Goal: Task Accomplishment & Management: Complete application form

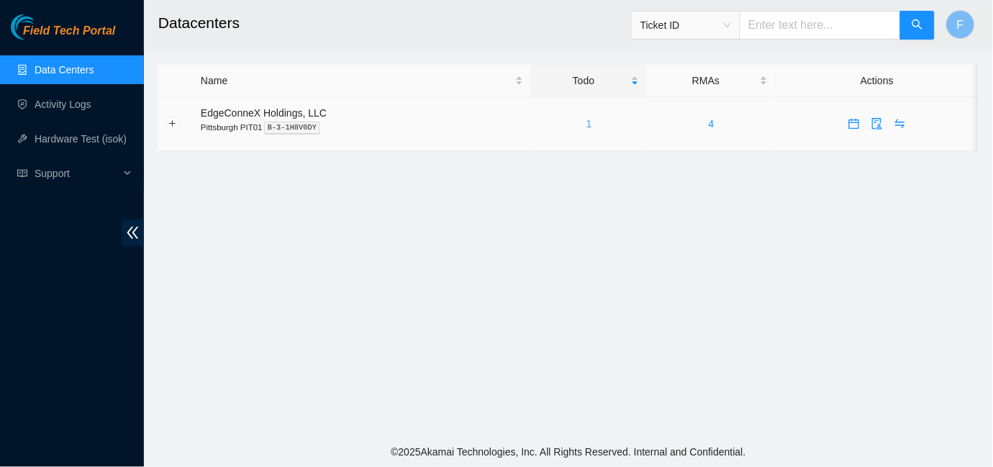
click at [586, 124] on link "1" at bounding box center [589, 124] width 6 height 12
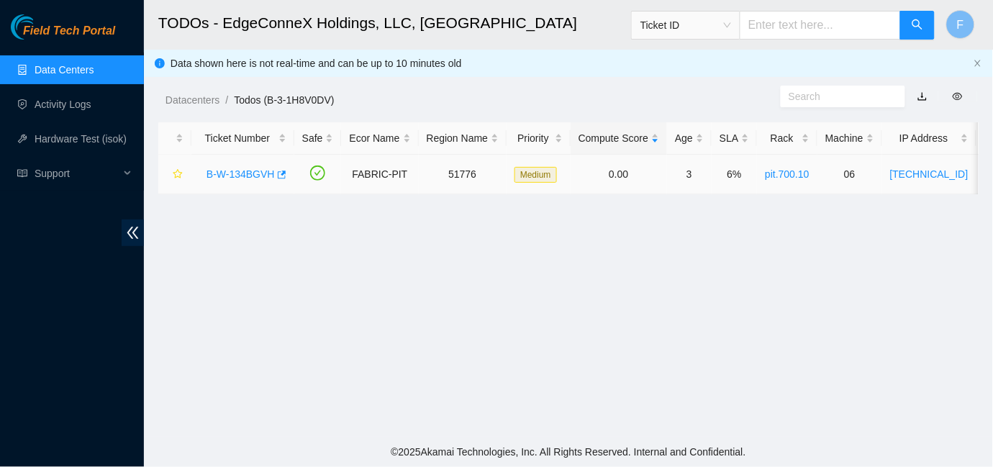
click at [236, 173] on link "B-W-134BGVH" at bounding box center [240, 174] width 68 height 12
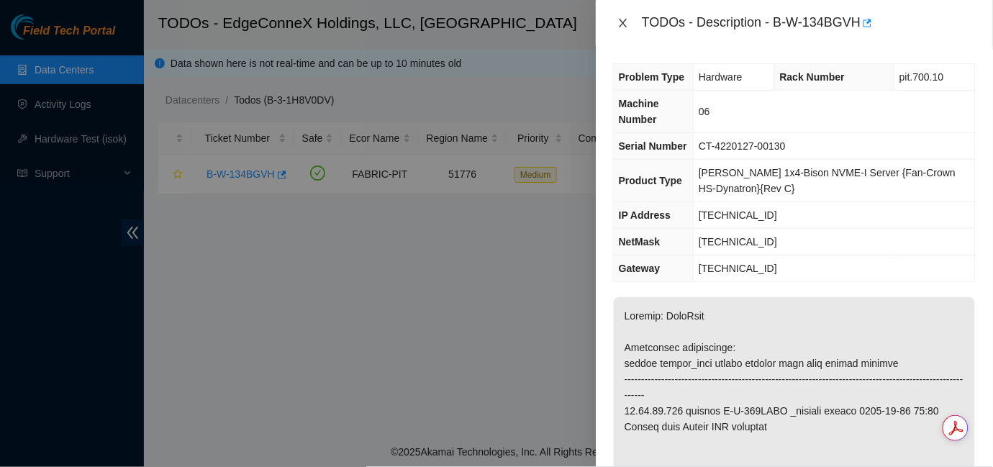
click at [624, 26] on icon "close" at bounding box center [623, 23] width 12 height 12
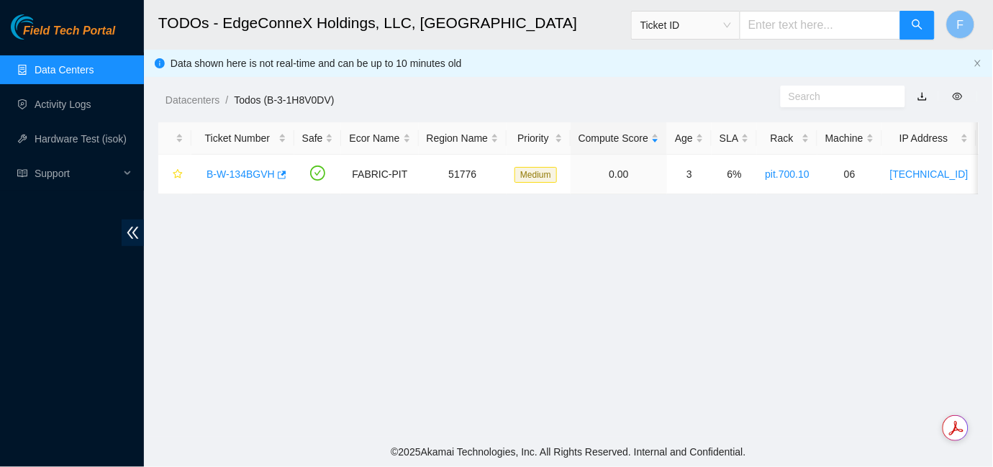
click at [63, 70] on link "Data Centers" at bounding box center [64, 70] width 59 height 12
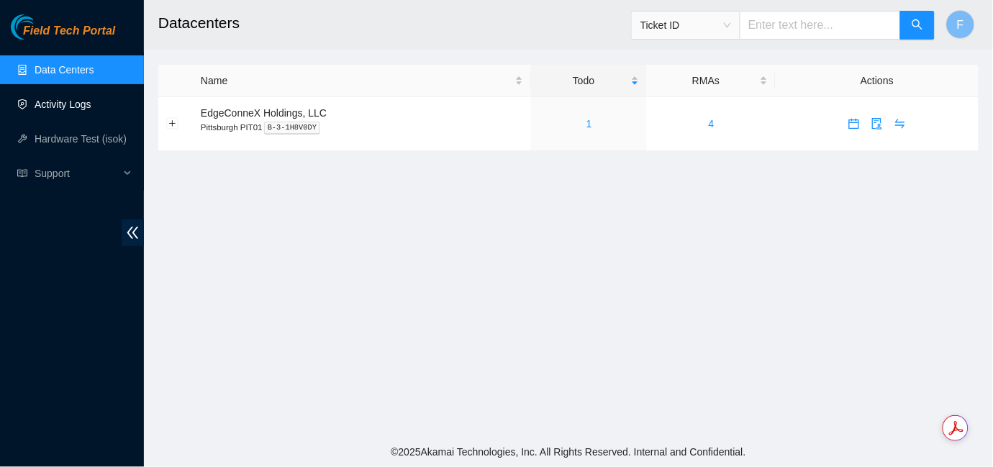
click at [79, 101] on link "Activity Logs" at bounding box center [63, 105] width 57 height 12
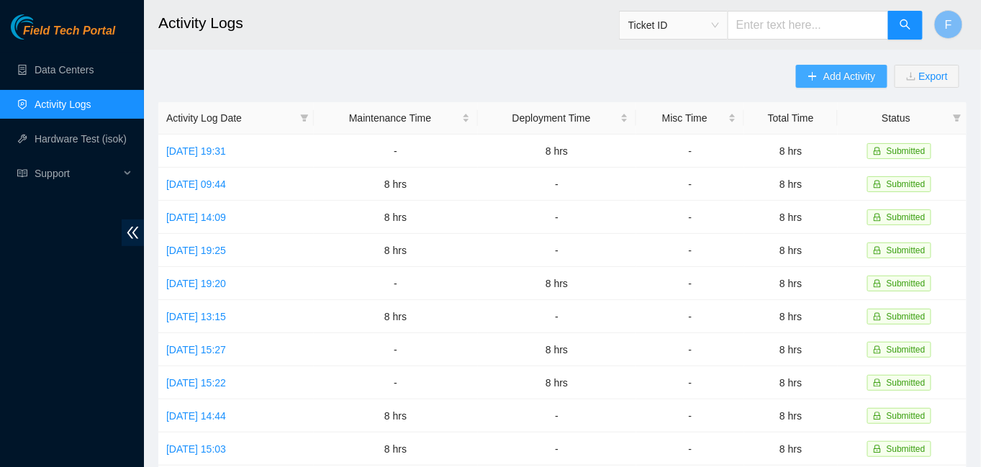
click at [835, 81] on span "Add Activity" at bounding box center [849, 76] width 52 height 16
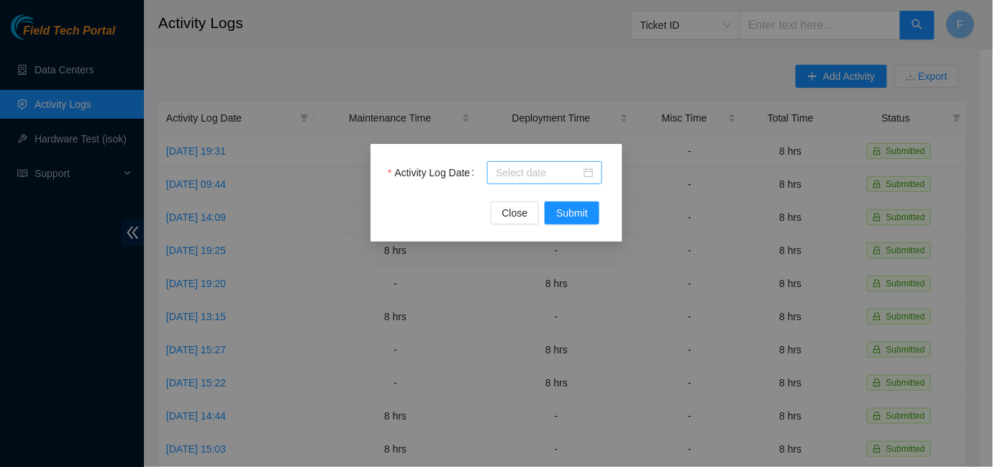
click at [587, 174] on div at bounding box center [545, 173] width 98 height 16
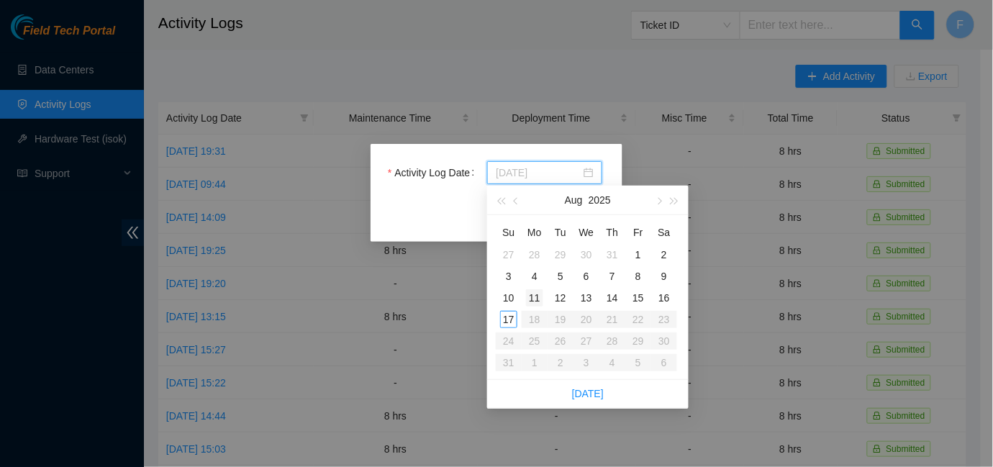
type input "[DATE]"
click at [538, 294] on div "11" at bounding box center [534, 297] width 17 height 17
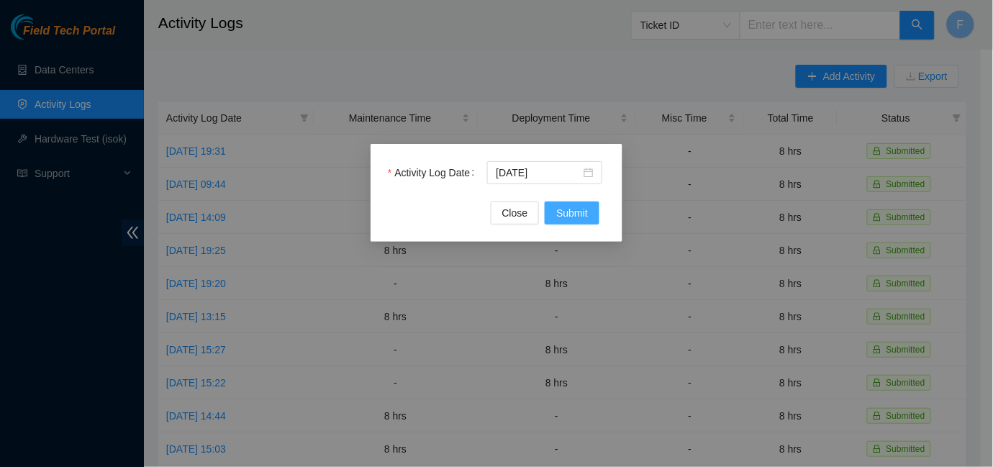
click at [574, 214] on span "Submit" at bounding box center [572, 213] width 32 height 16
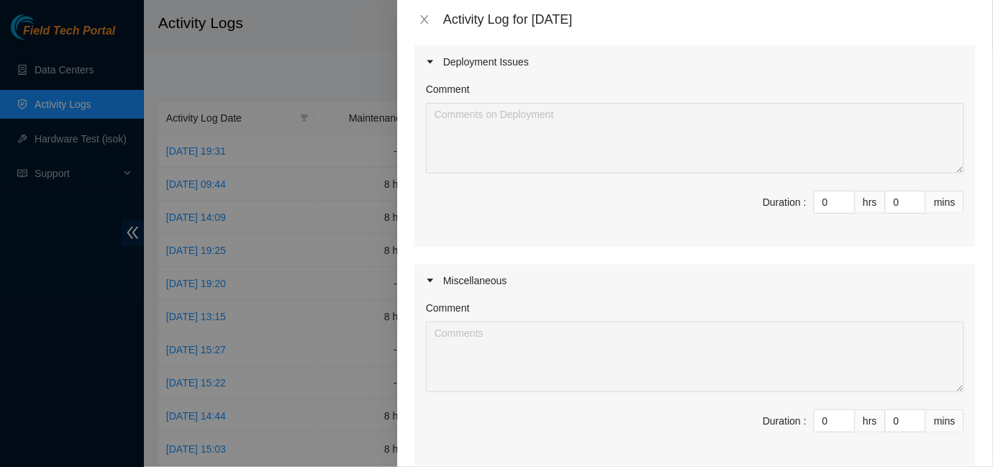
scroll to position [345, 0]
click at [819, 422] on input "0" at bounding box center [834, 420] width 40 height 22
type input "8"
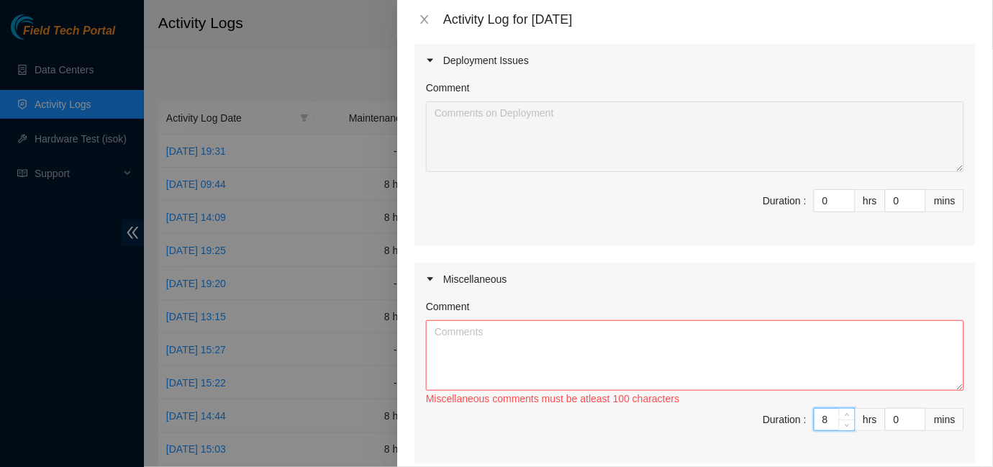
type input "8"
click at [476, 345] on textarea "Comment" at bounding box center [695, 355] width 538 height 71
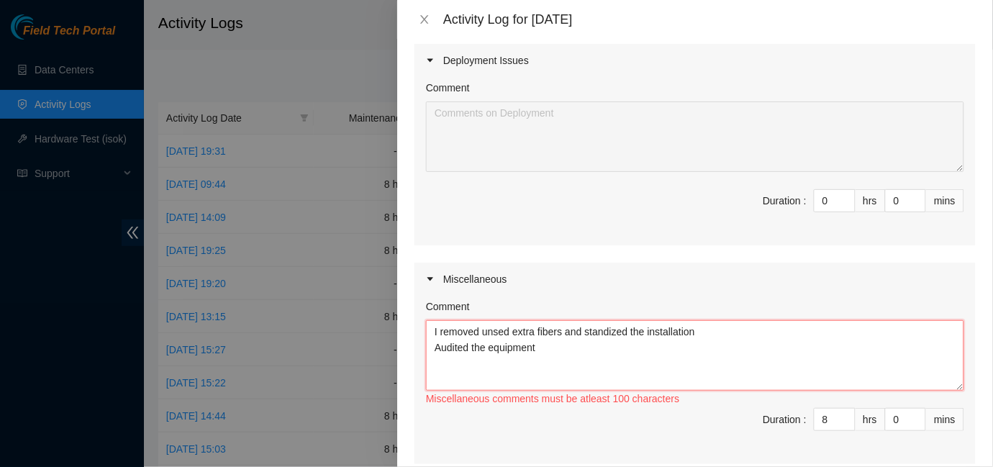
paste textarea "any extra fibers to make the installation easier and ensure it works well. I al…"
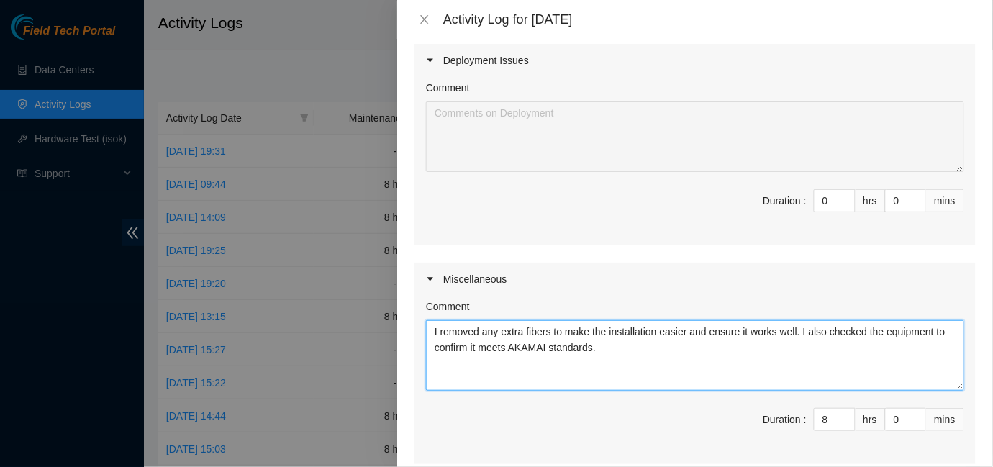
type textarea "I removed any extra fibers to make the installation easier and ensure it works …"
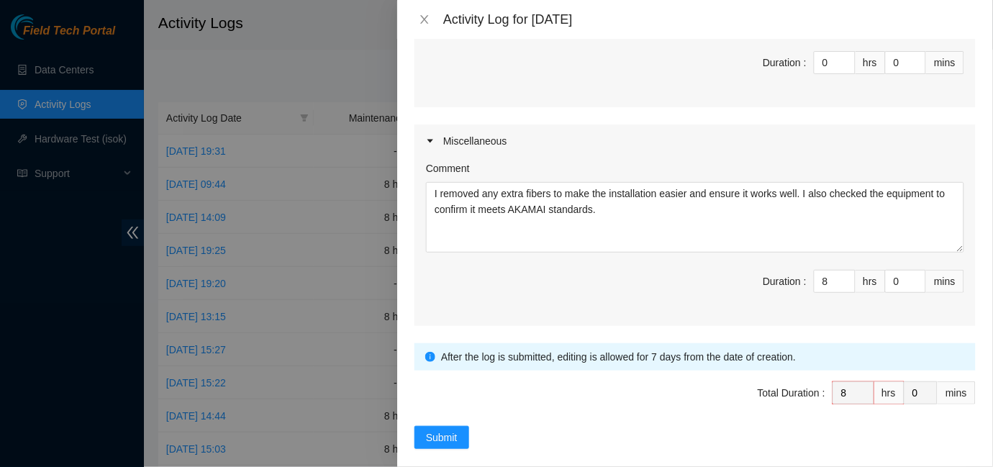
scroll to position [497, 0]
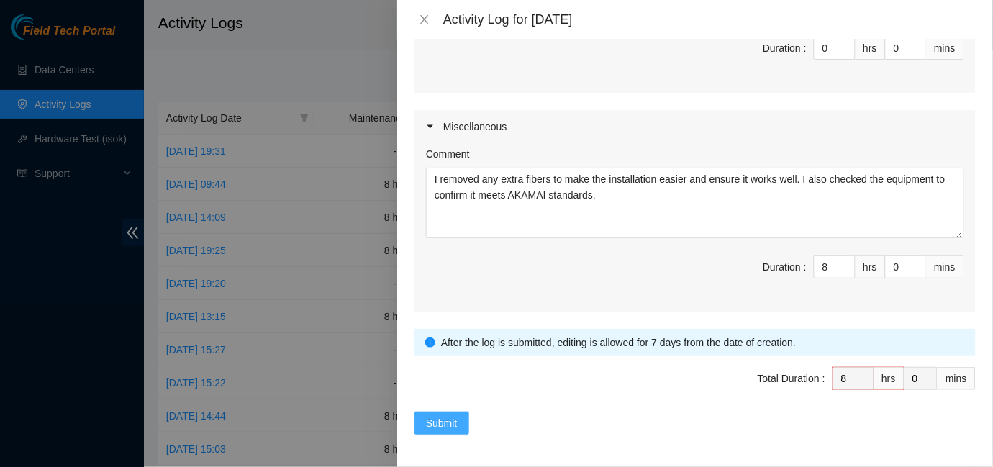
click at [428, 423] on span "Submit" at bounding box center [442, 423] width 32 height 16
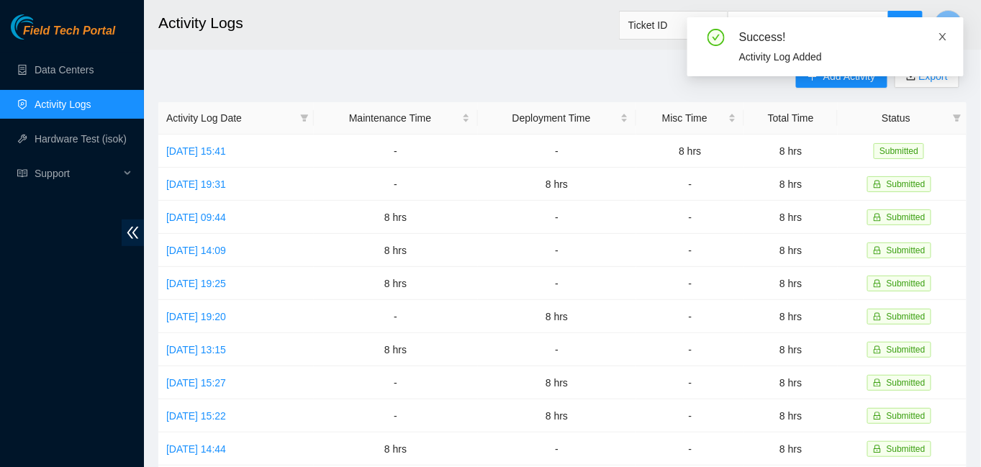
click at [943, 35] on icon "close" at bounding box center [942, 36] width 7 height 7
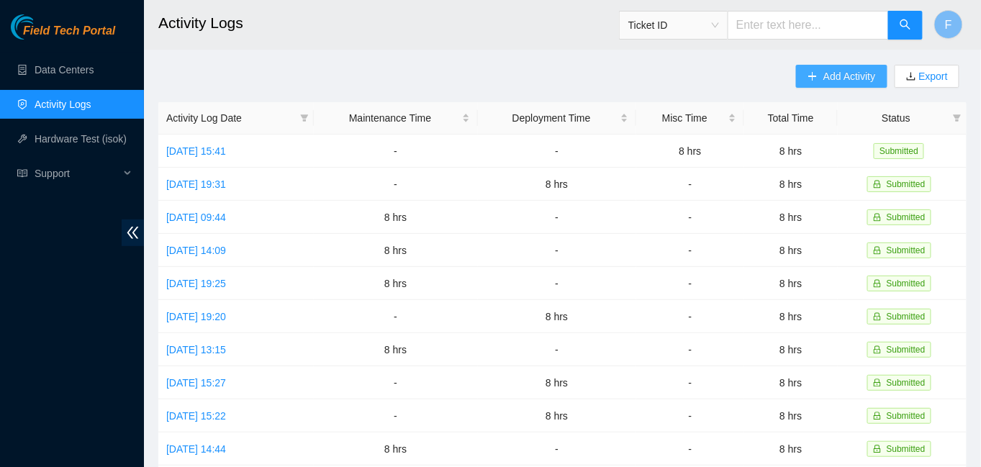
click at [833, 77] on span "Add Activity" at bounding box center [849, 76] width 52 height 16
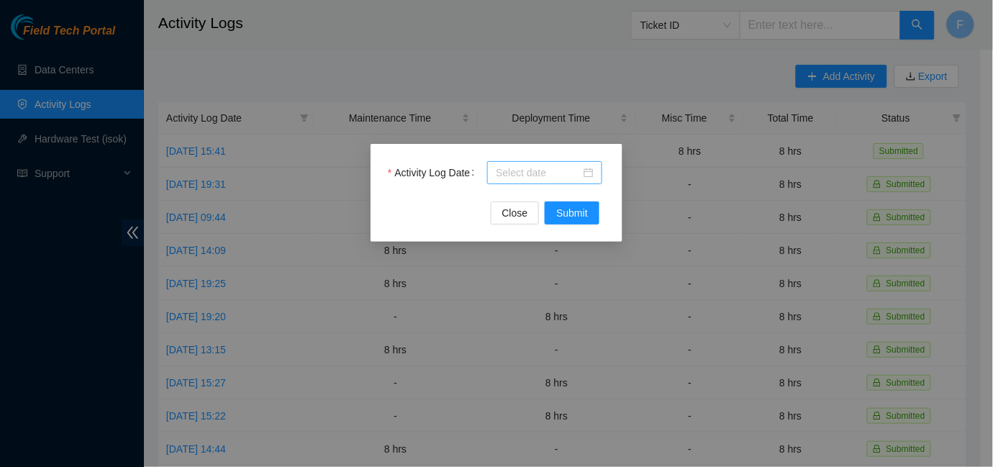
click at [592, 171] on div at bounding box center [545, 173] width 98 height 16
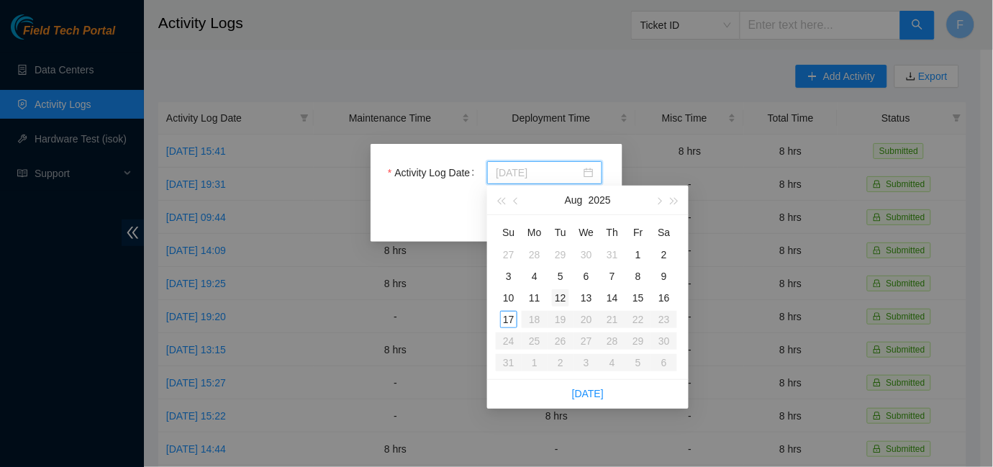
type input "[DATE]"
click at [560, 296] on div "12" at bounding box center [560, 297] width 17 height 17
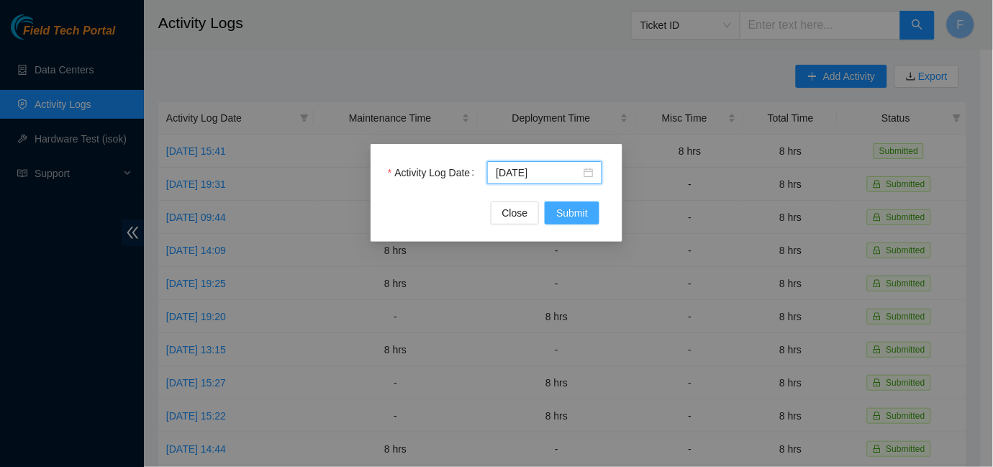
click at [575, 206] on span "Submit" at bounding box center [572, 213] width 32 height 16
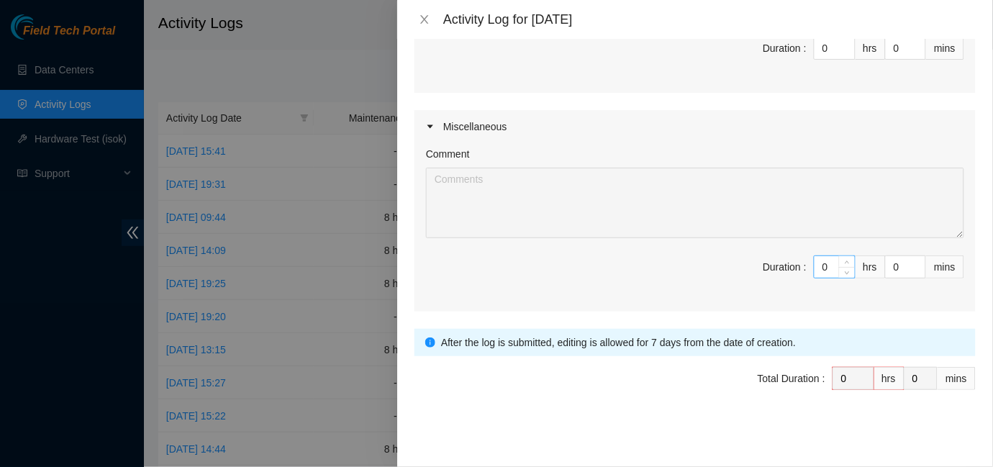
click at [817, 270] on input "0" at bounding box center [834, 267] width 40 height 22
type input "8"
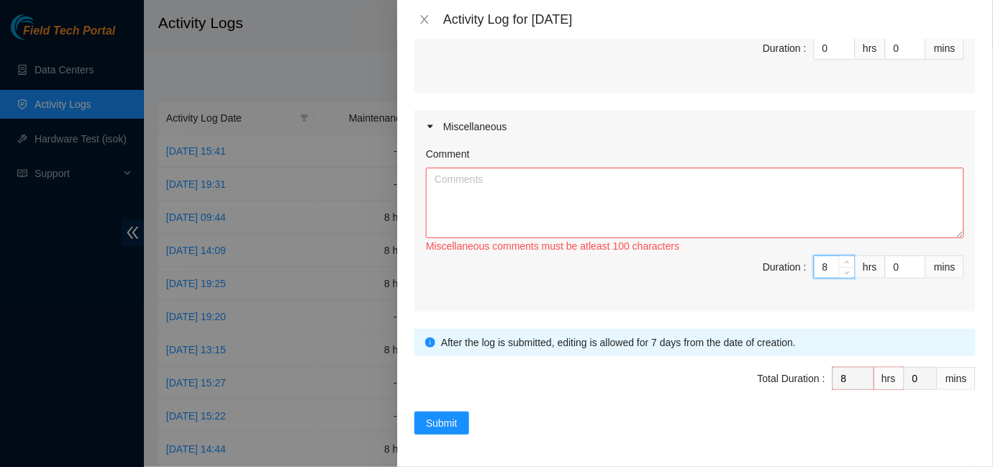
type input "8"
click at [643, 198] on textarea "Comment" at bounding box center [695, 203] width 538 height 71
paste textarea "I removed any extra fibers to make the installation easier and ensure it works …"
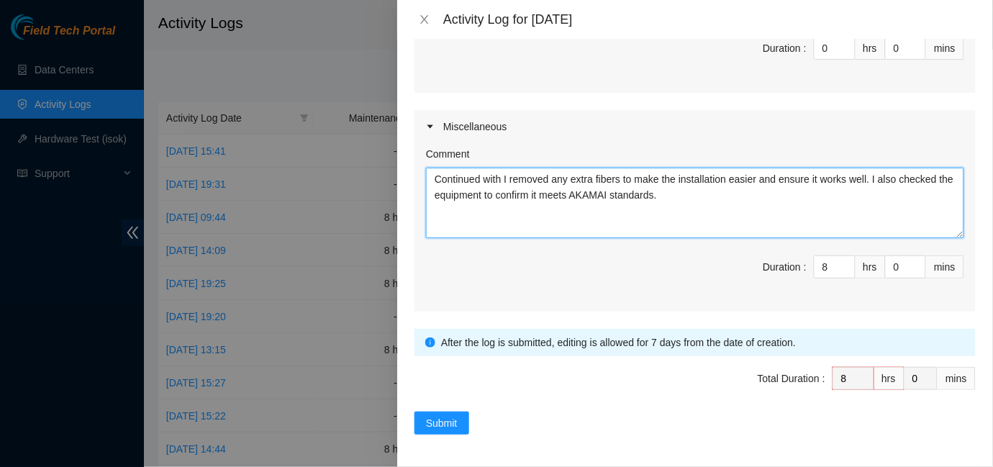
drag, startPoint x: 704, startPoint y: 196, endPoint x: 424, endPoint y: 172, distance: 280.2
click at [424, 172] on div "Comment Continued with I removed any extra fibers to make the installation easi…" at bounding box center [694, 227] width 561 height 168
paste textarea "I kept removing any extra fibers to make the installation easier and help it wo…"
type textarea "I kept removing any extra fibers to make the installation easier and help it wo…"
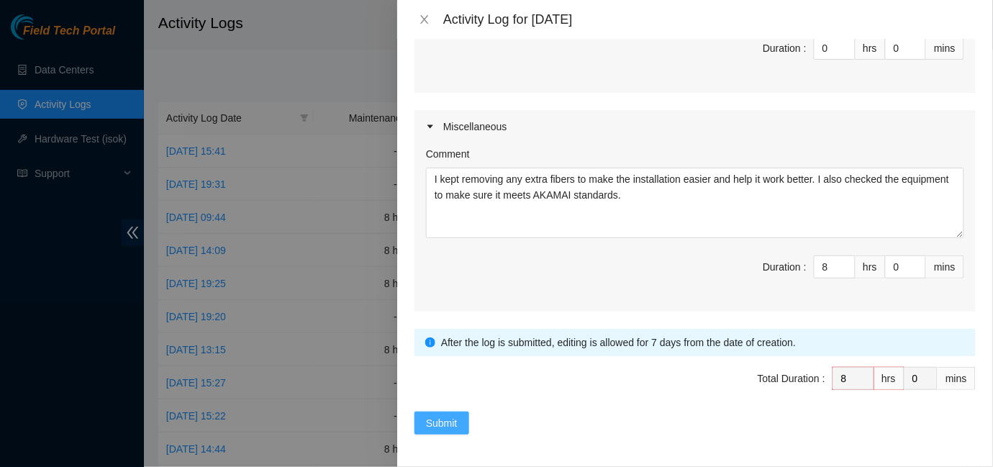
click at [450, 420] on span "Submit" at bounding box center [442, 423] width 32 height 16
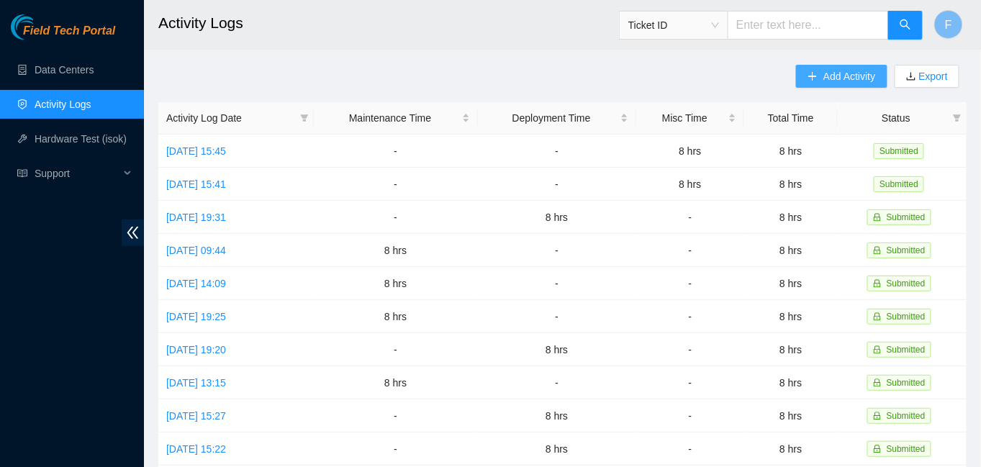
click at [841, 70] on span "Add Activity" at bounding box center [849, 76] width 52 height 16
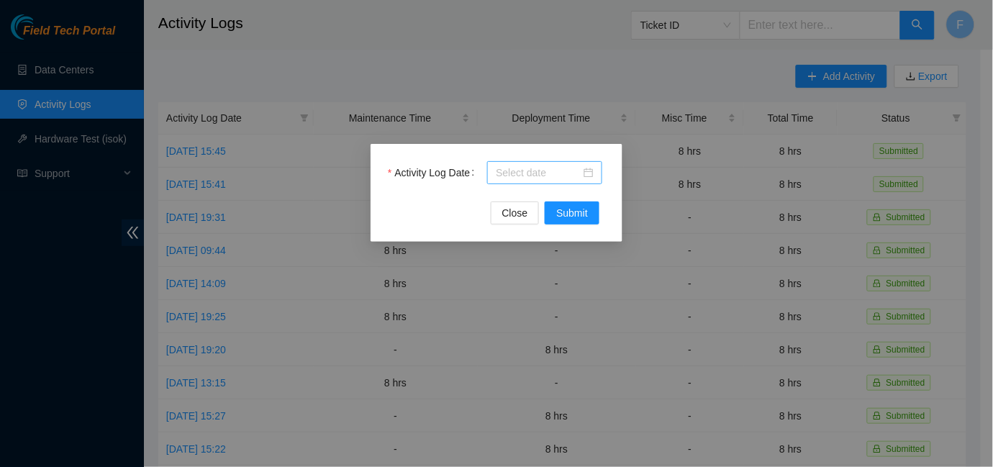
click at [590, 171] on div at bounding box center [545, 173] width 98 height 16
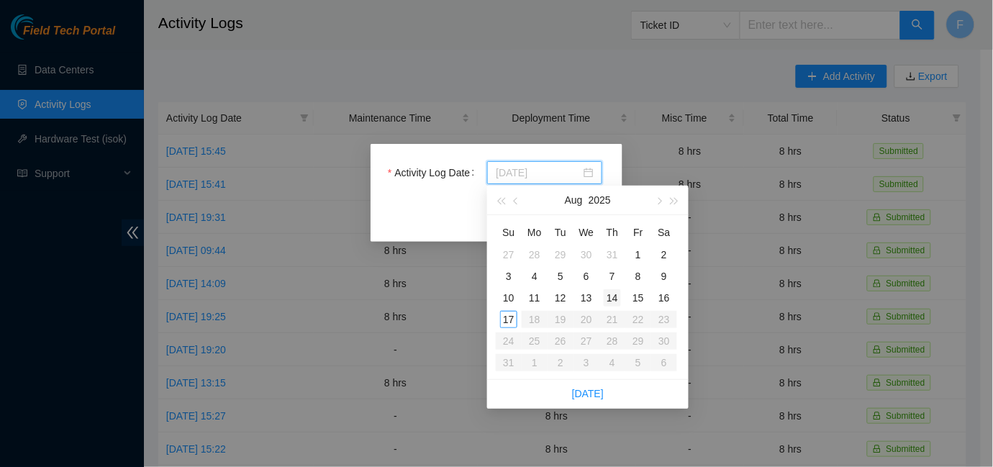
type input "[DATE]"
click at [720, 322] on div "Activity Log Date Close Submit" at bounding box center [496, 233] width 993 height 467
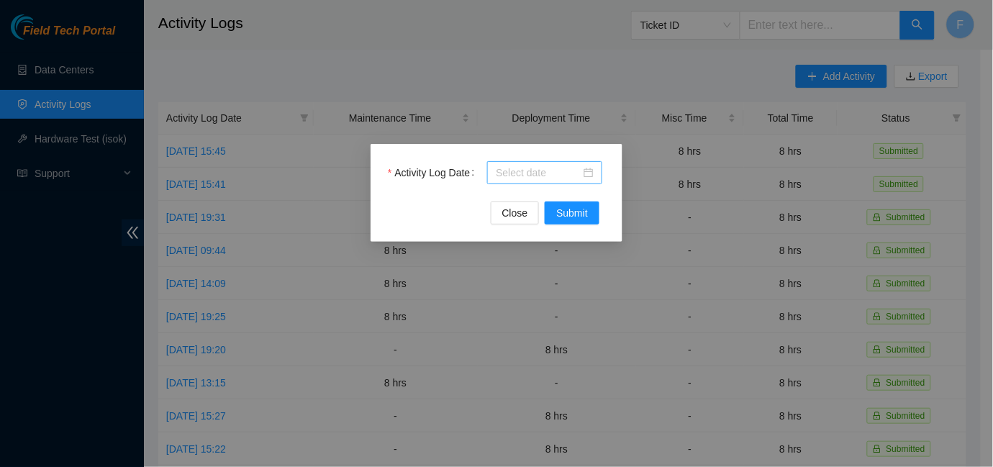
click at [587, 176] on div at bounding box center [545, 173] width 98 height 16
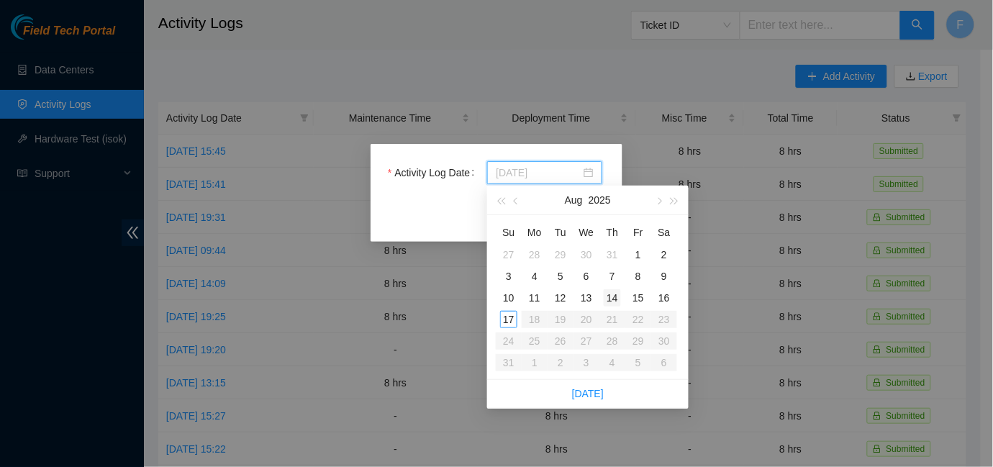
type input "[DATE]"
click at [609, 298] on div "14" at bounding box center [612, 297] width 17 height 17
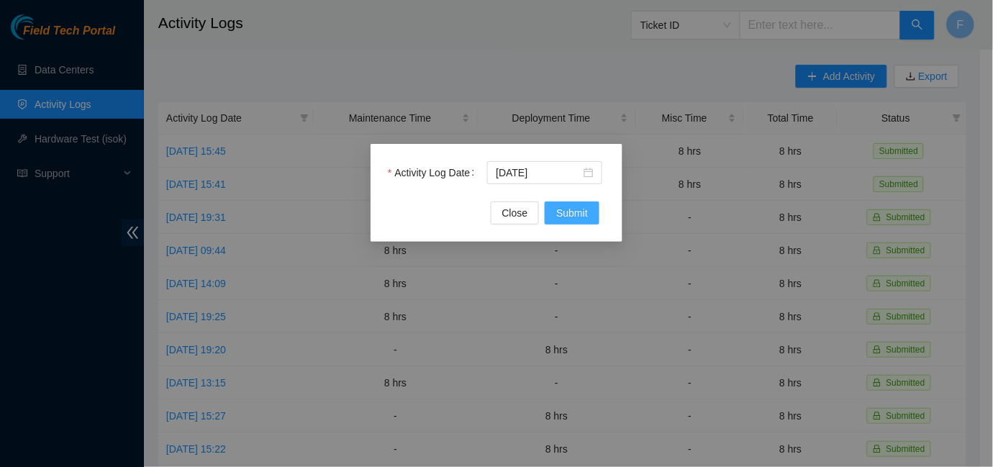
click at [568, 210] on span "Submit" at bounding box center [572, 213] width 32 height 16
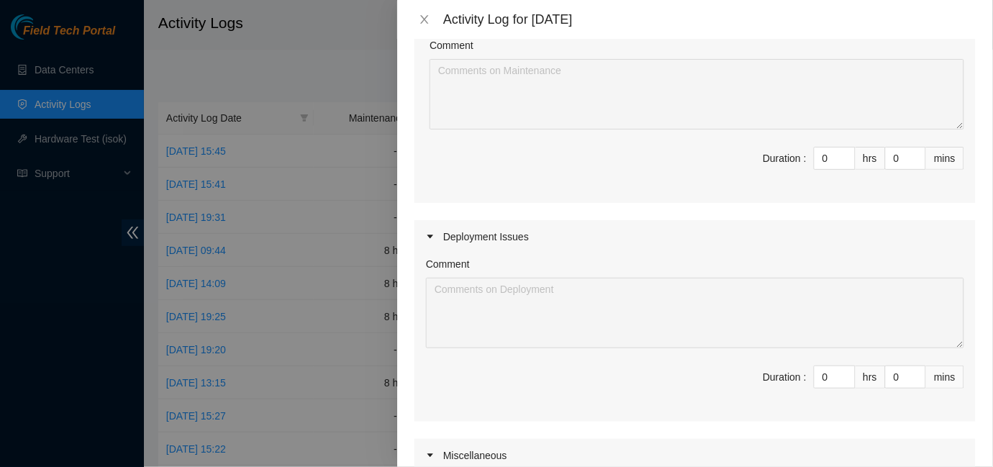
scroll to position [188, 0]
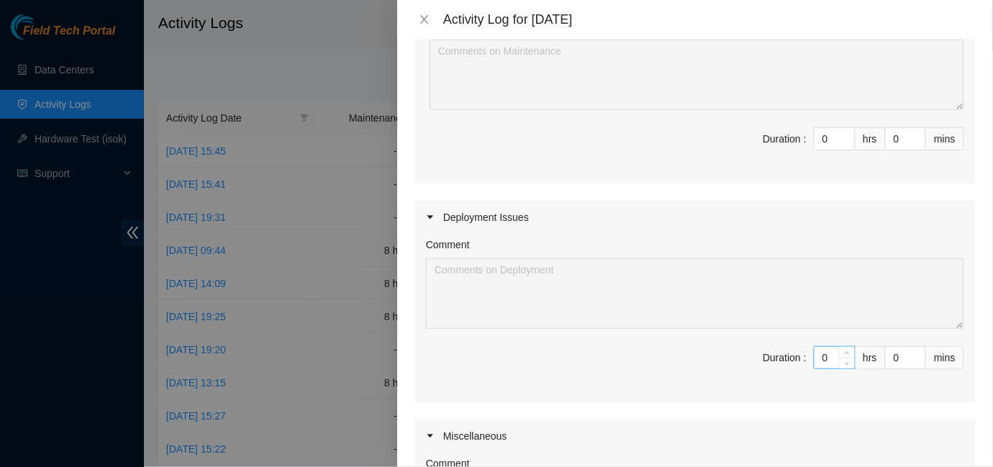
click at [816, 355] on input "0" at bounding box center [834, 358] width 40 height 22
type input "8"
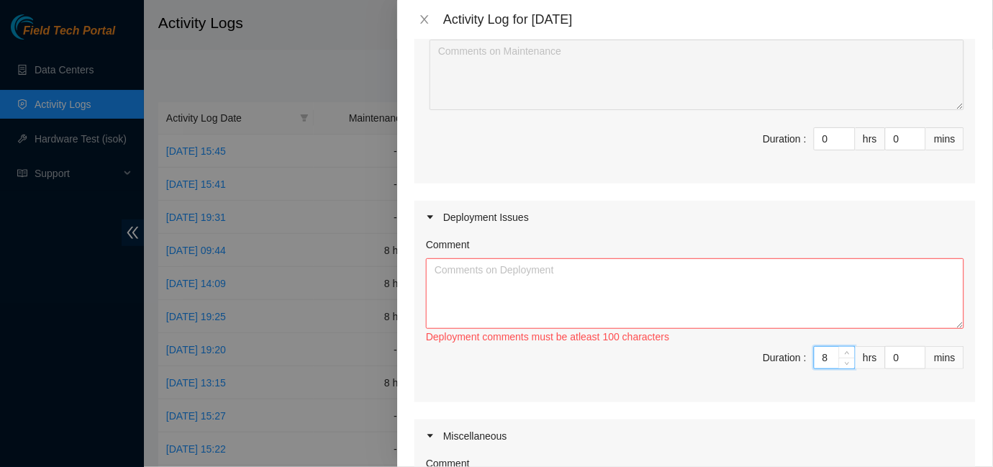
type input "8"
click at [579, 299] on textarea "Comment" at bounding box center [695, 293] width 538 height 71
paste textarea "I turned on all the equipment and scanned the machines for rack 700.09. I prepa…"
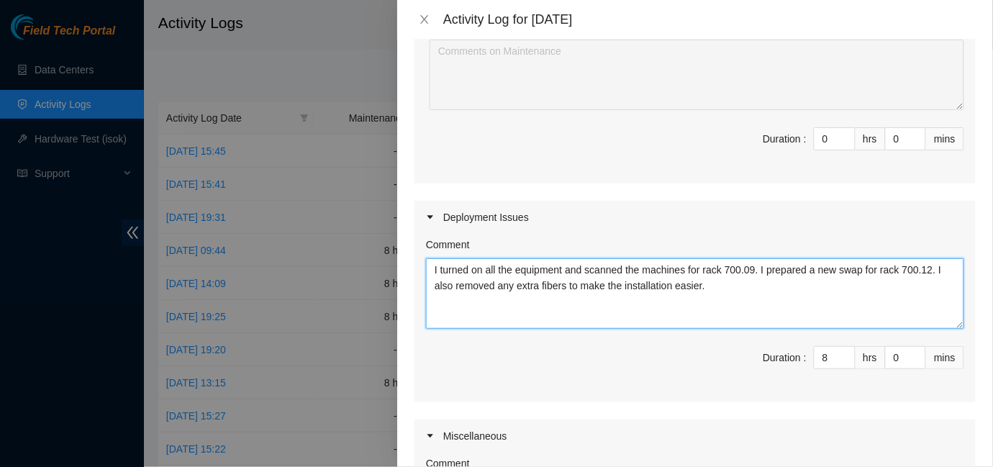
type textarea "I turned on all the equipment and scanned the machines for rack 700.09. I prepa…"
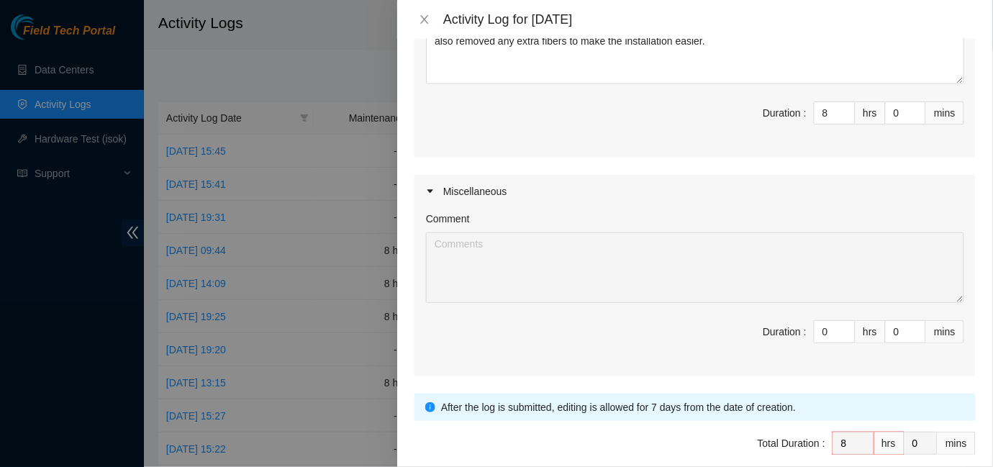
scroll to position [497, 0]
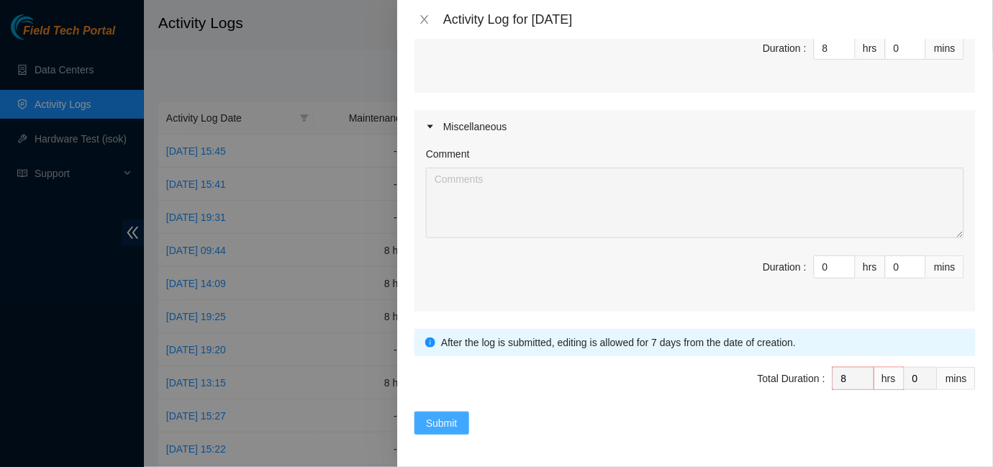
click at [442, 424] on span "Submit" at bounding box center [442, 423] width 32 height 16
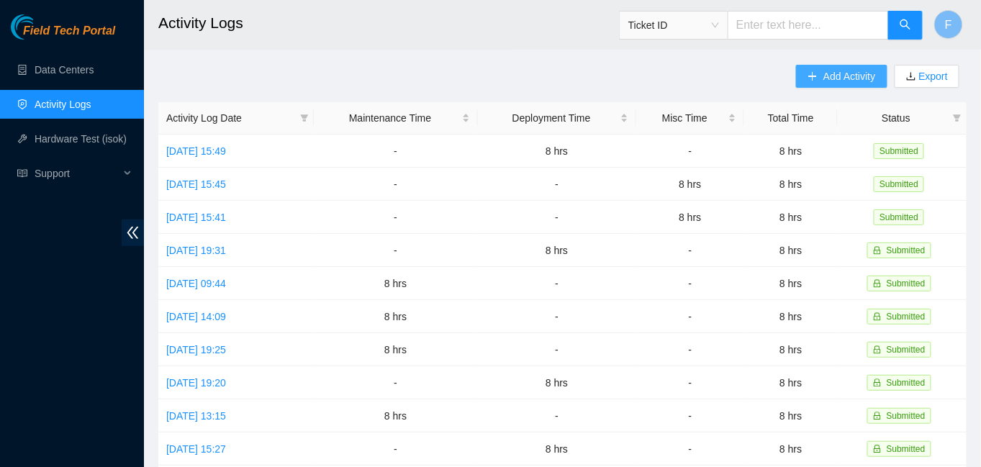
click at [855, 75] on span "Add Activity" at bounding box center [849, 76] width 52 height 16
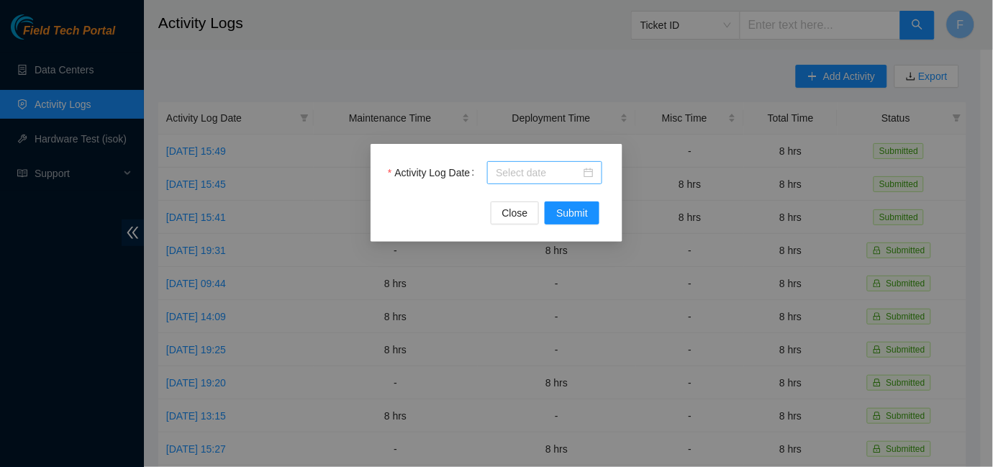
click at [591, 171] on div at bounding box center [545, 173] width 98 height 16
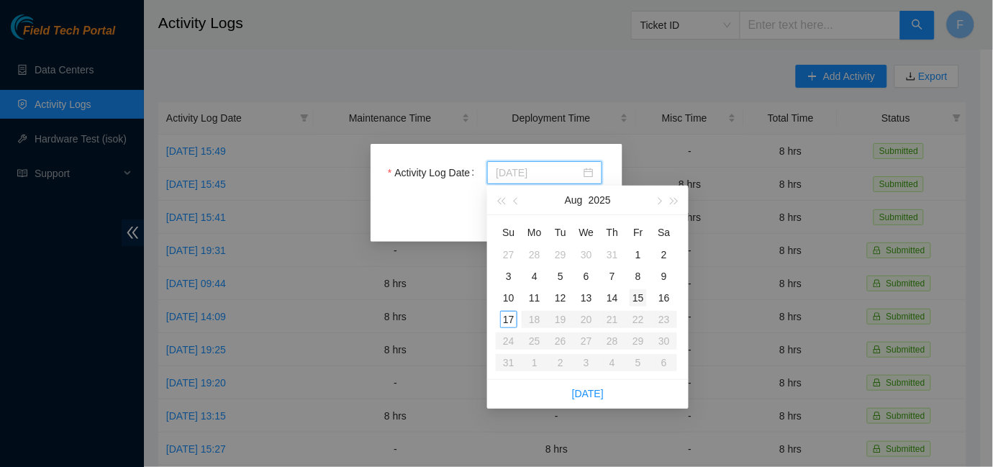
type input "[DATE]"
click at [640, 294] on div "15" at bounding box center [638, 297] width 17 height 17
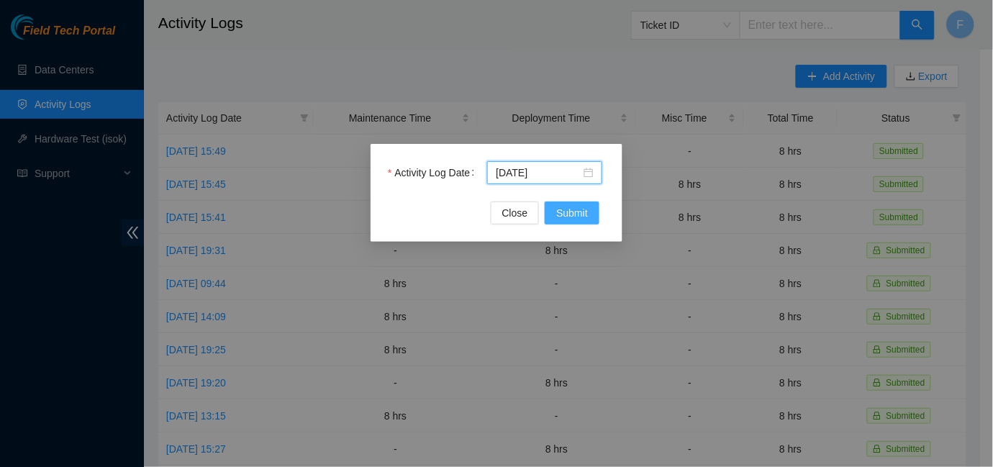
click at [576, 217] on span "Submit" at bounding box center [572, 213] width 32 height 16
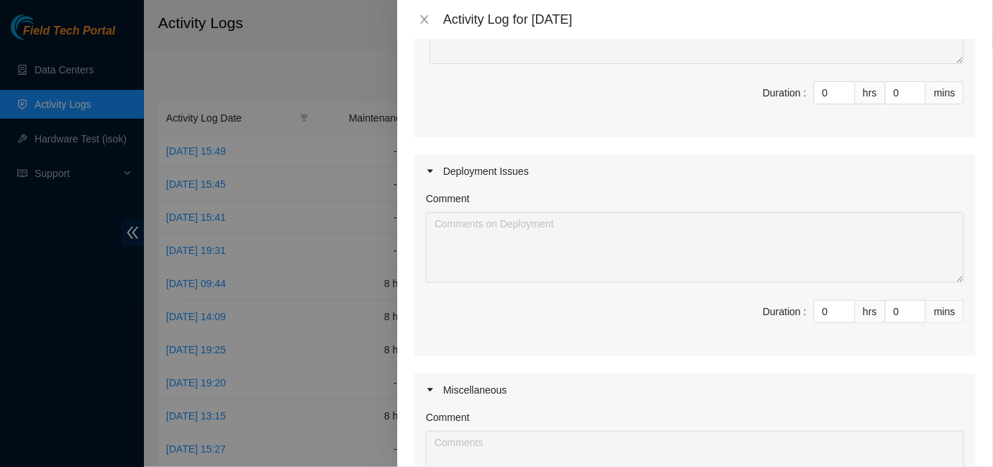
scroll to position [264, 0]
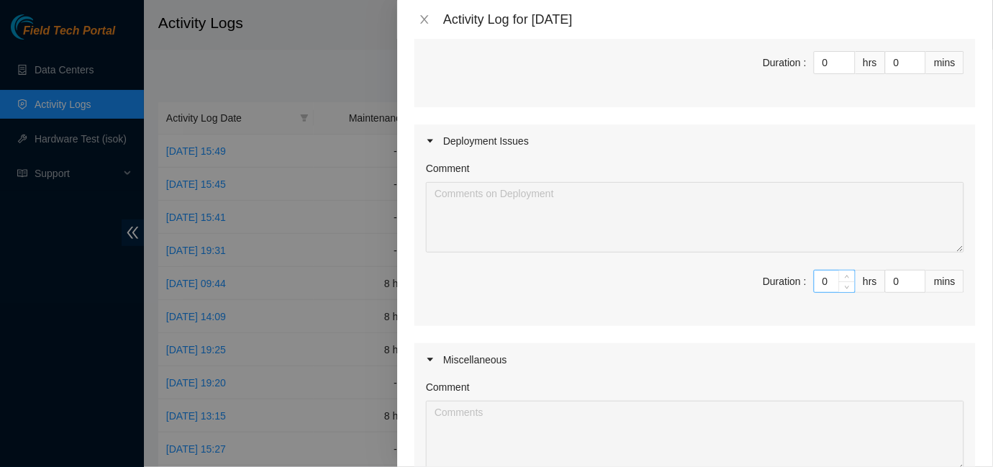
click at [816, 282] on input "0" at bounding box center [834, 282] width 40 height 22
type input "8"
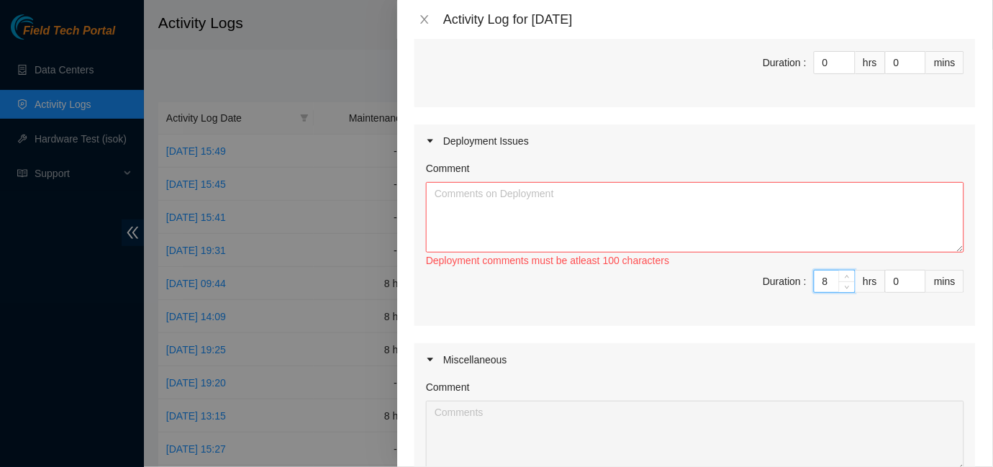
type input "8"
click at [496, 196] on textarea "Comment" at bounding box center [695, 217] width 538 height 71
paste textarea "I turned on all the equipment and scanned the machines for rack 700.09. I prepa…"
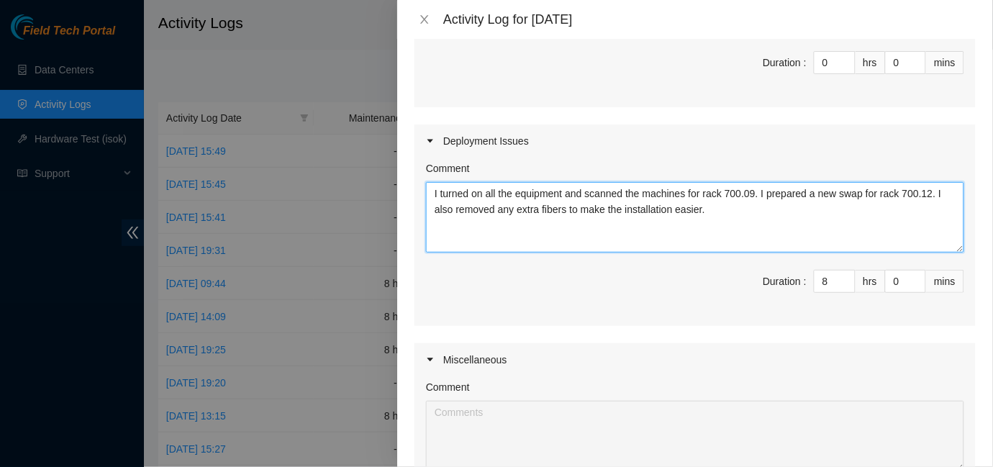
drag, startPoint x: 758, startPoint y: 194, endPoint x: 416, endPoint y: 196, distance: 342.5
click at [416, 196] on div "Comment I turned on all the equipment and scanned the machines for rack 700.09.…" at bounding box center [694, 242] width 561 height 168
click at [576, 216] on textarea "Continued with the swap prep for a new swap for rack 700.12. I also removed any…" at bounding box center [695, 217] width 538 height 71
type textarea "Continued with the swap prep for a new swap for rack 700.12. I also removed any…"
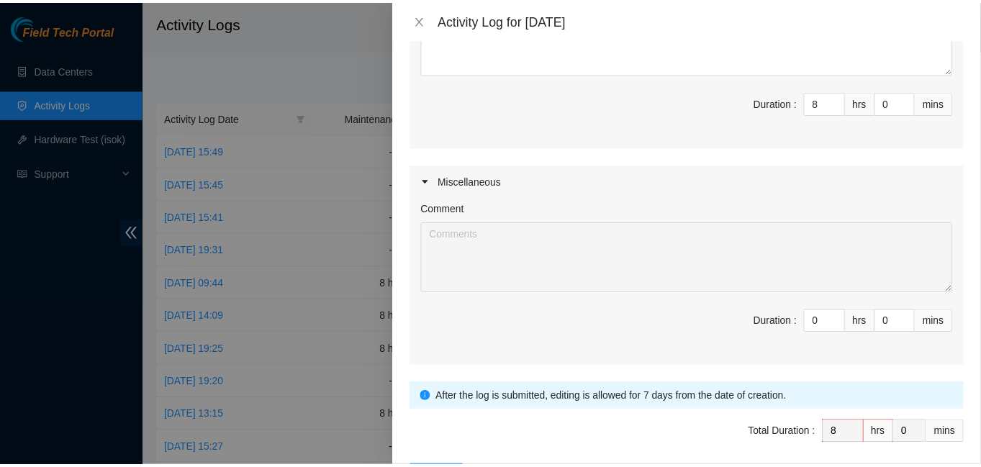
scroll to position [497, 0]
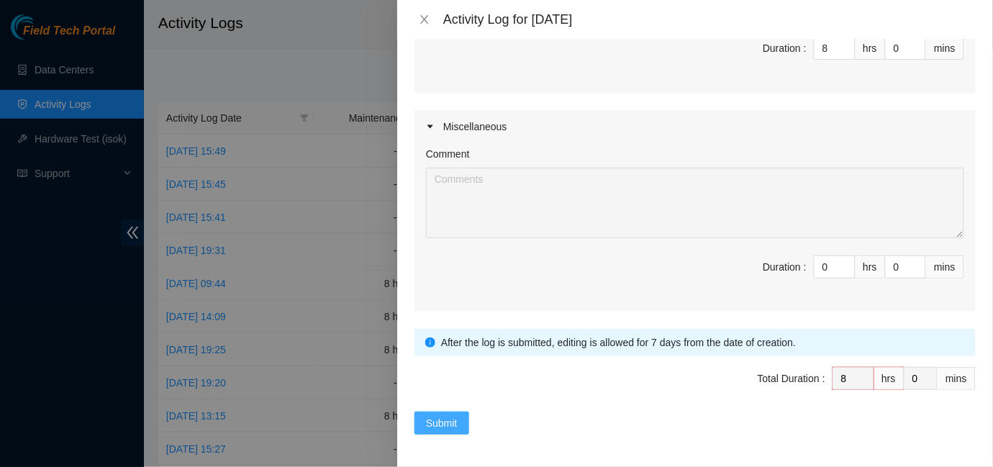
click at [449, 418] on span "Submit" at bounding box center [442, 423] width 32 height 16
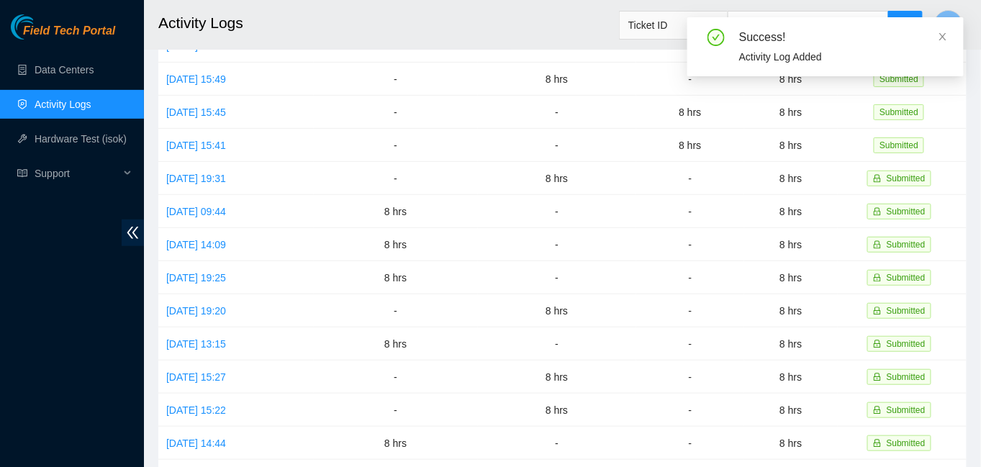
scroll to position [0, 0]
